Goal: Transaction & Acquisition: Purchase product/service

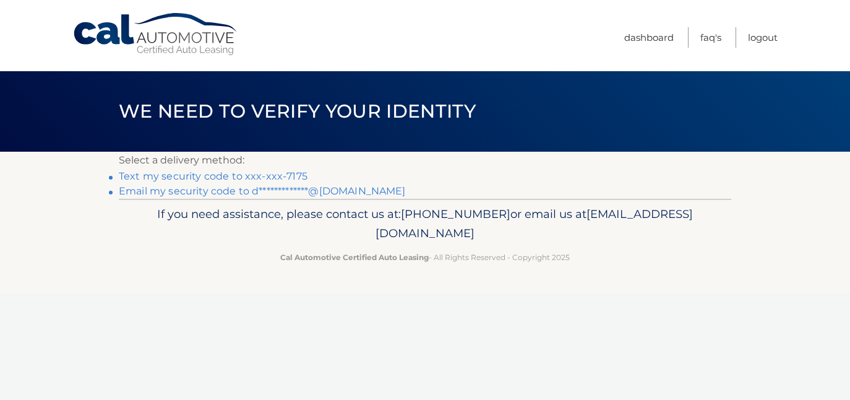
click at [286, 177] on link "Text my security code to xxx-xxx-7175" at bounding box center [213, 176] width 189 height 12
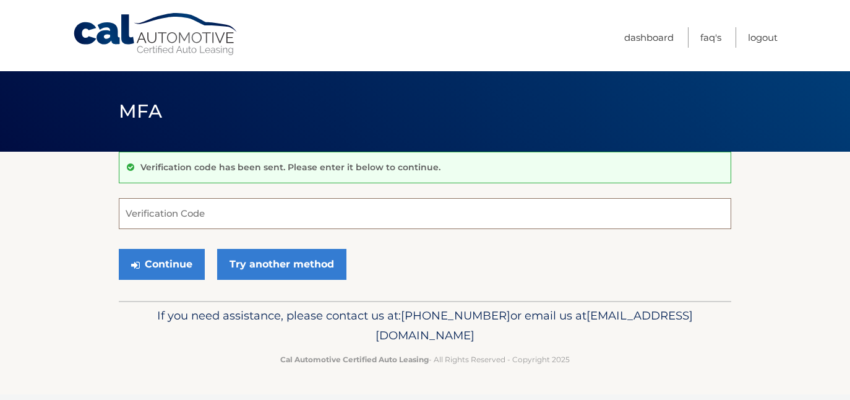
click at [276, 212] on input "Verification Code" at bounding box center [425, 213] width 612 height 31
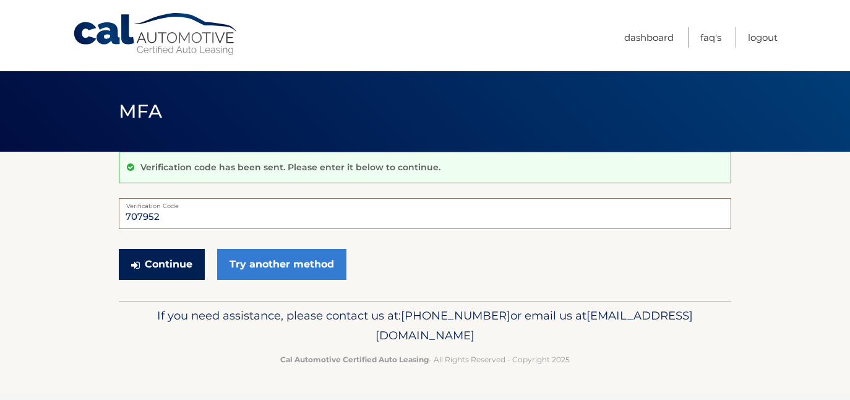
type input "707952"
click at [168, 274] on button "Continue" at bounding box center [162, 264] width 86 height 31
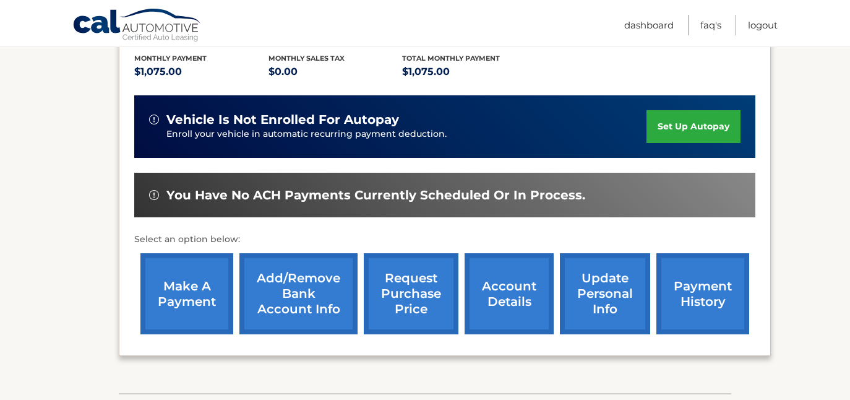
scroll to position [267, 0]
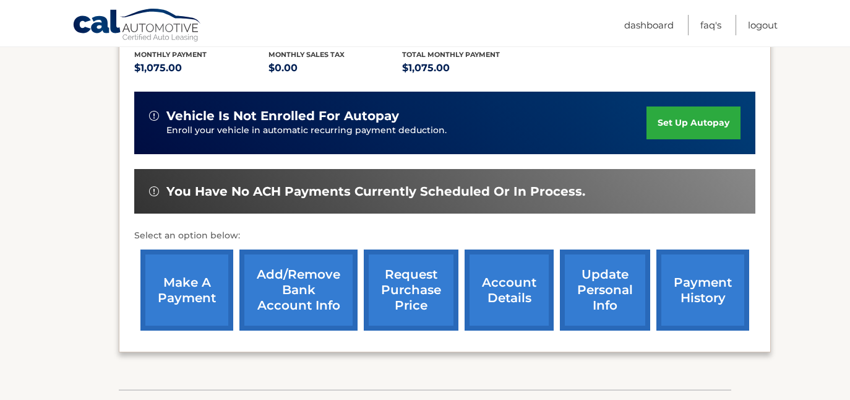
click at [204, 278] on link "make a payment" at bounding box center [186, 289] width 93 height 81
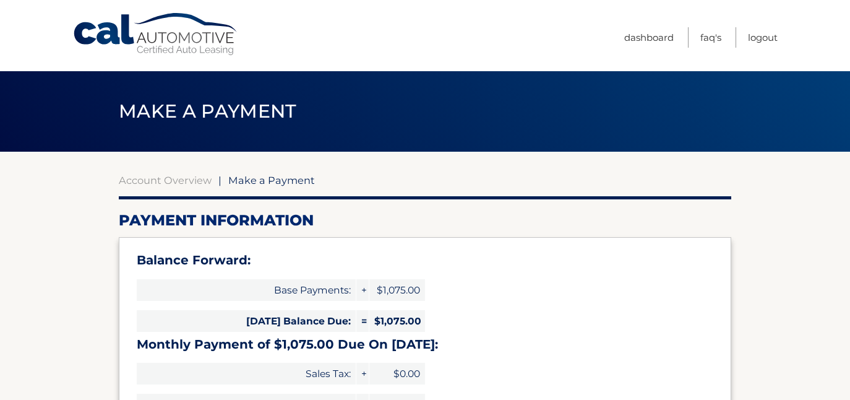
select select "NjMxYTNjMzItZjQwYS00ZDgxLWFlMDMtY2ZkZGI5ZTRmZjZj"
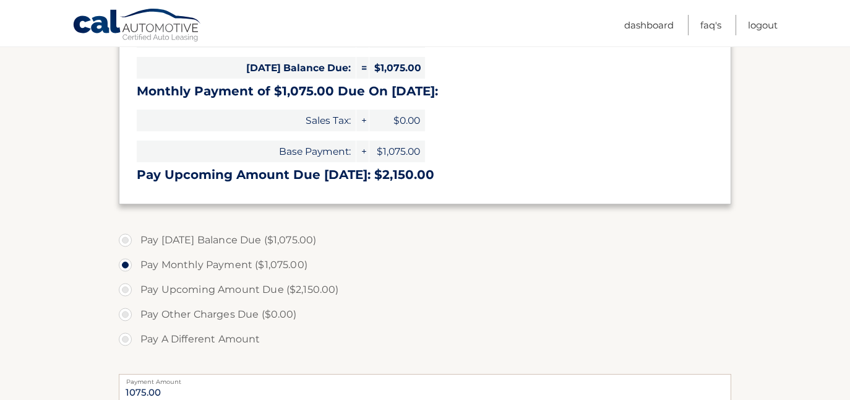
scroll to position [254, 0]
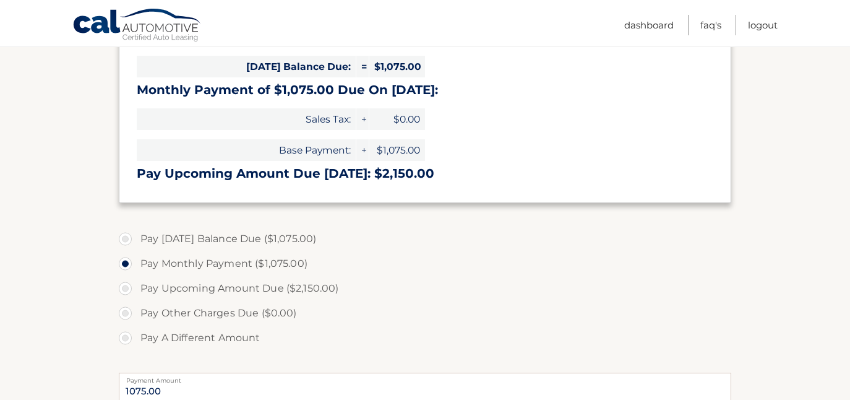
click at [150, 236] on label "Pay Today's Balance Due ($1,075.00)" at bounding box center [425, 238] width 612 height 25
click at [136, 236] on input "Pay Today's Balance Due ($1,075.00)" at bounding box center [130, 236] width 12 height 20
radio input "true"
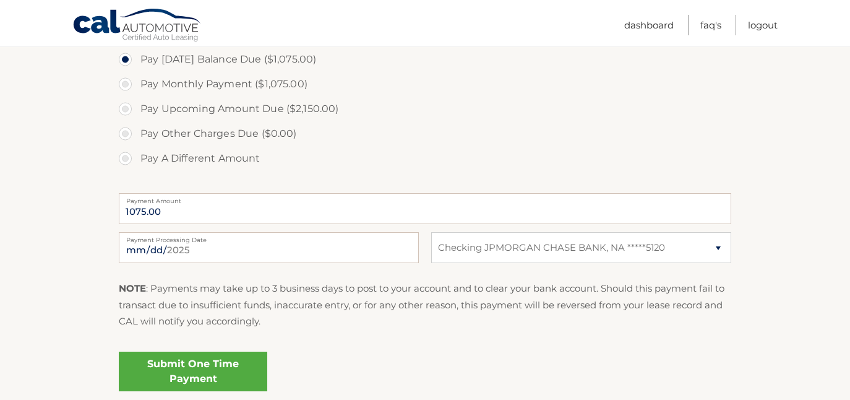
scroll to position [441, 0]
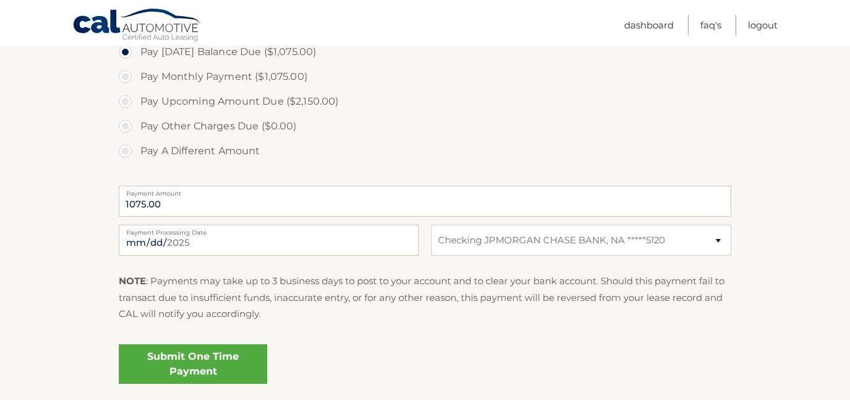
click at [213, 369] on link "Submit One Time Payment" at bounding box center [193, 364] width 148 height 40
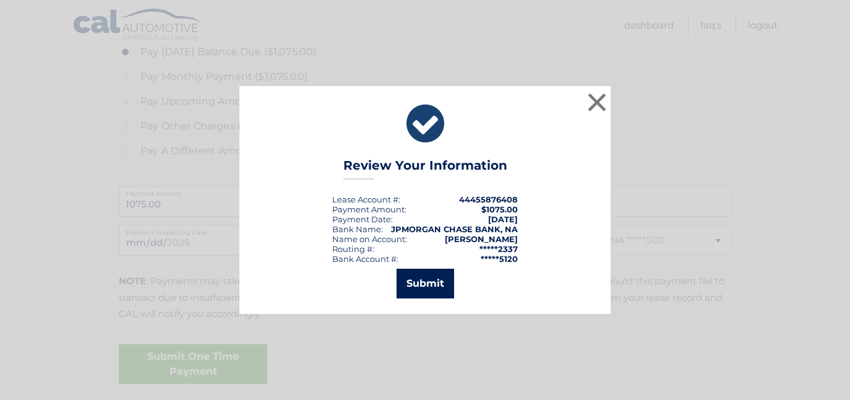
click at [441, 285] on button "Submit" at bounding box center [426, 283] width 58 height 30
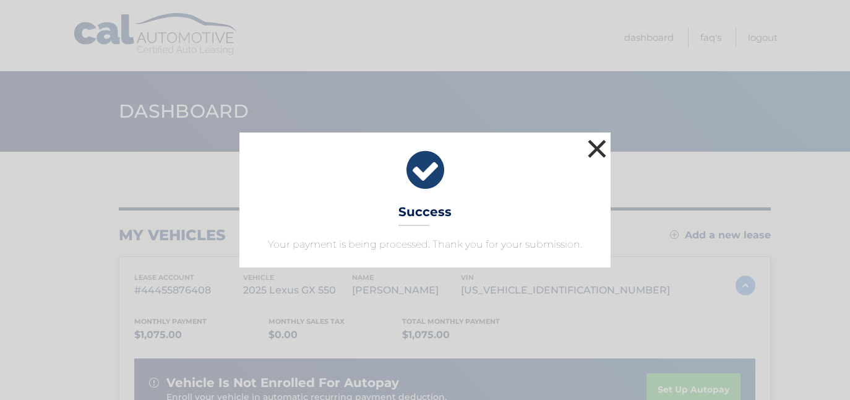
click at [594, 150] on button "×" at bounding box center [597, 148] width 25 height 25
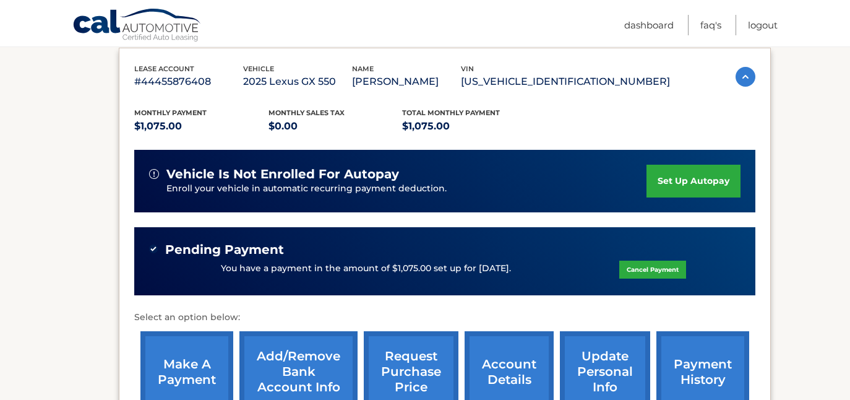
scroll to position [215, 0]
